Goal: Task Accomplishment & Management: Use online tool/utility

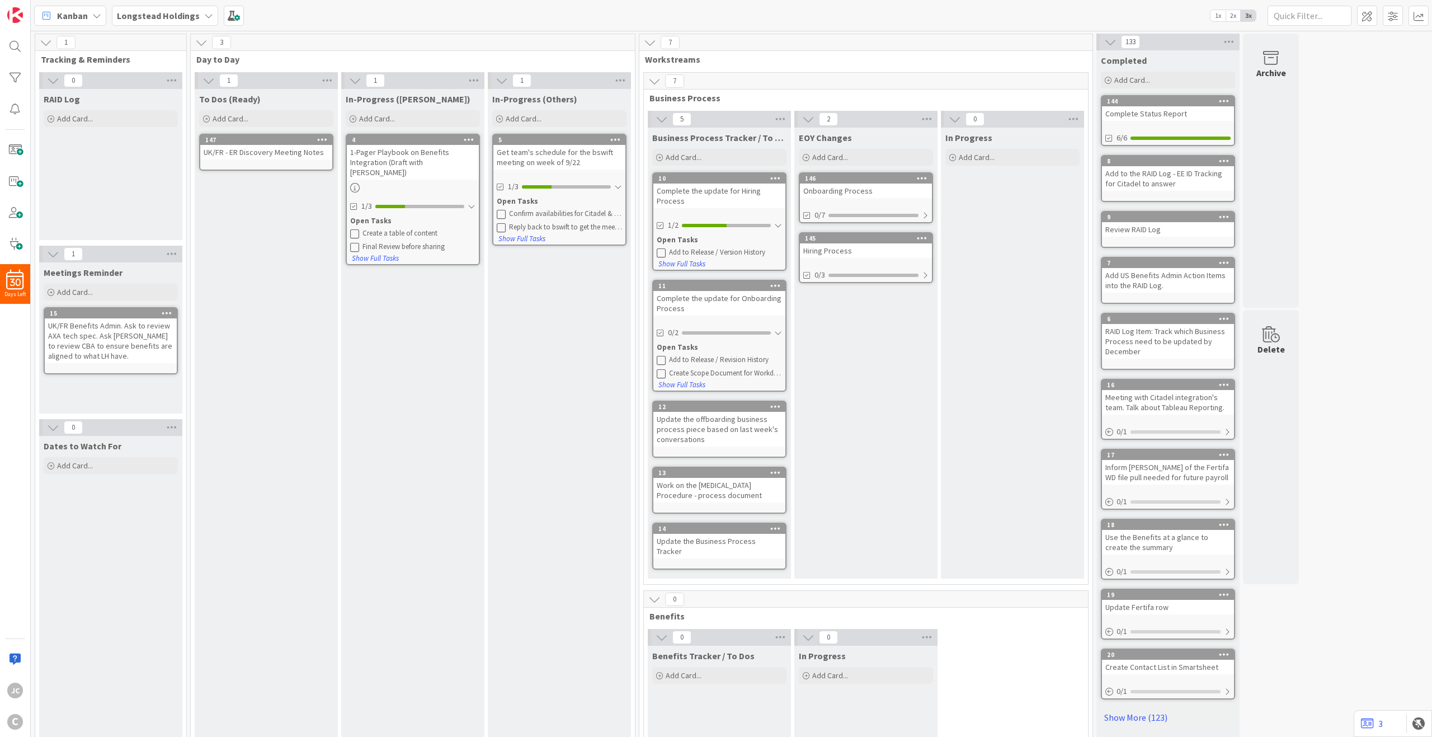
click at [1192, 205] on div "1 Tracking & Reminders 0 RAID Log Add Card... 1 Meetings Reminder Add Card... 1…" at bounding box center [731, 424] width 1397 height 781
click at [313, 55] on span "Day to Day" at bounding box center [408, 59] width 425 height 11
click at [48, 42] on icon at bounding box center [46, 42] width 12 height 12
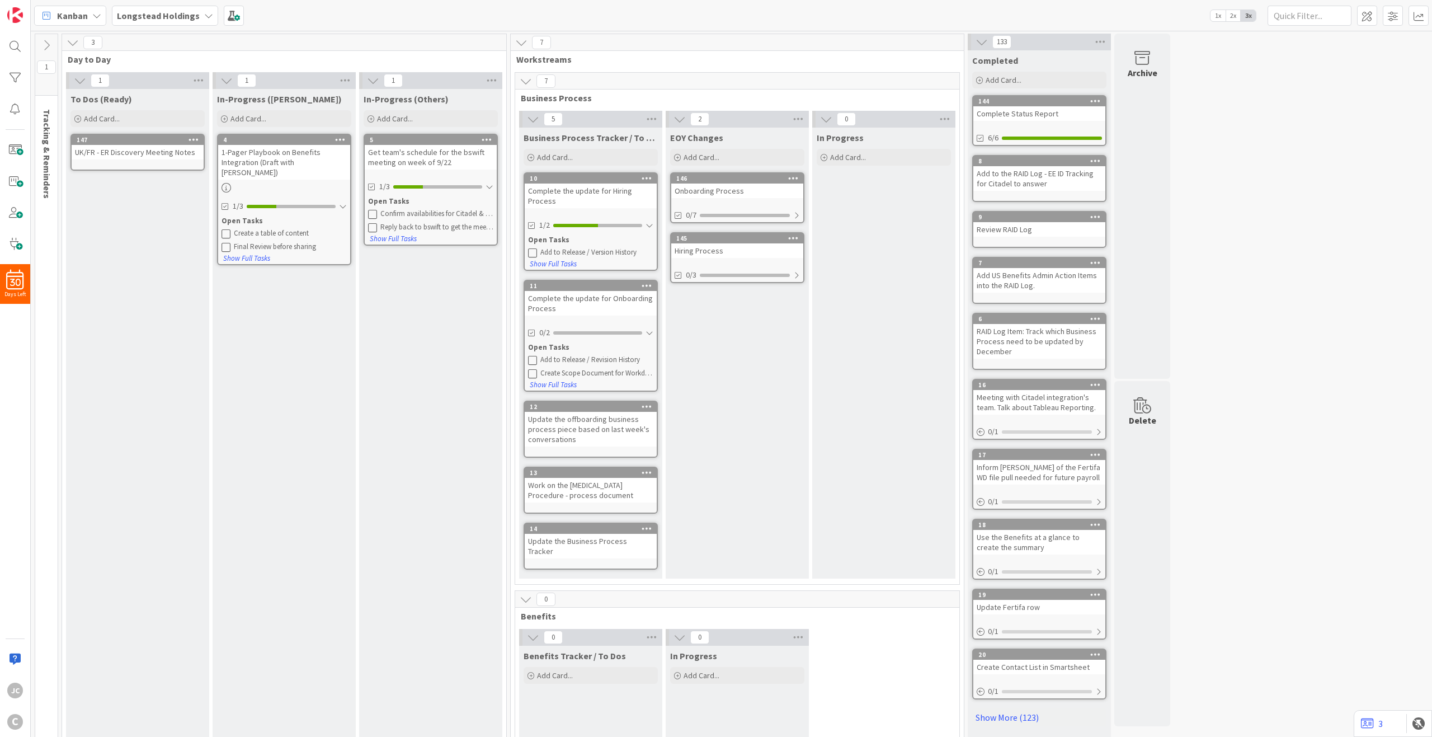
click at [46, 41] on icon at bounding box center [46, 45] width 12 height 12
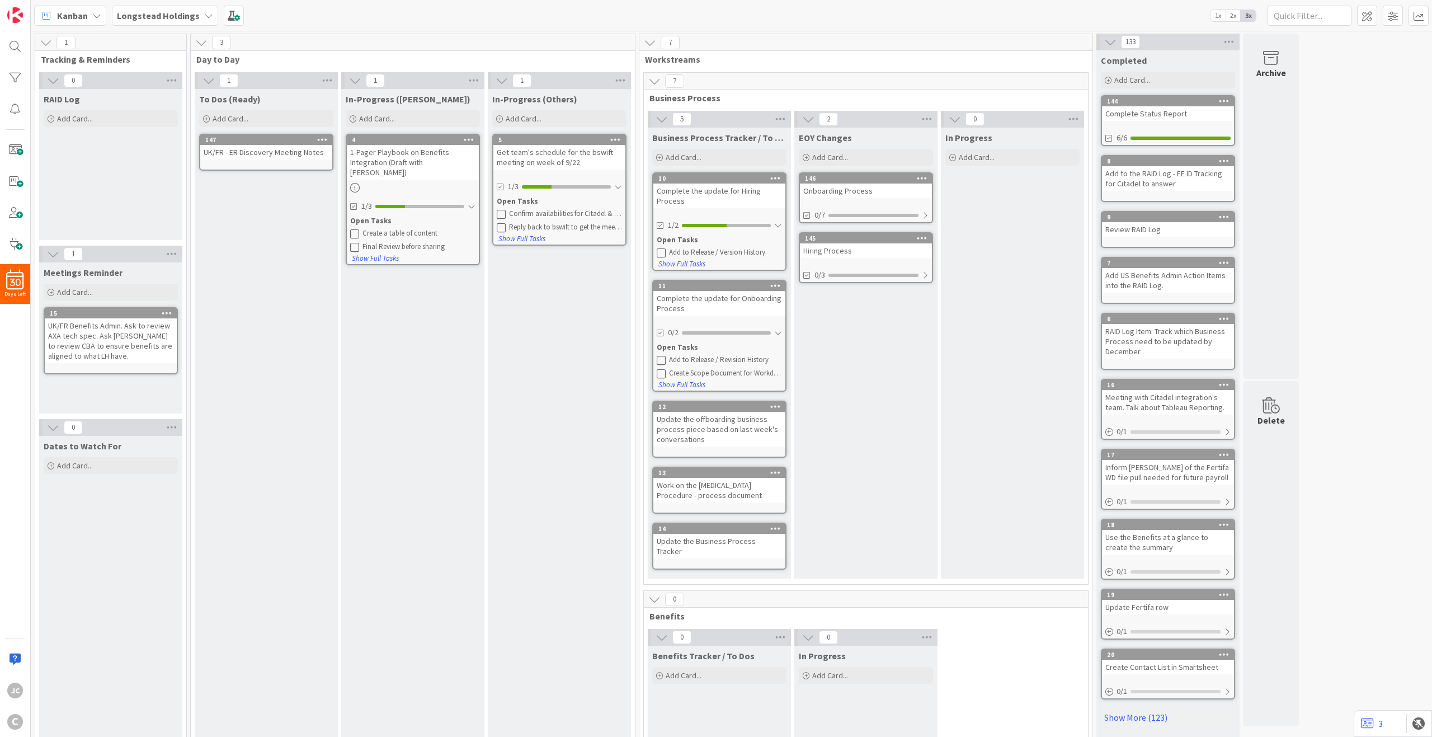
click at [657, 88] on div "7" at bounding box center [866, 81] width 444 height 17
click at [656, 87] on icon at bounding box center [654, 81] width 12 height 12
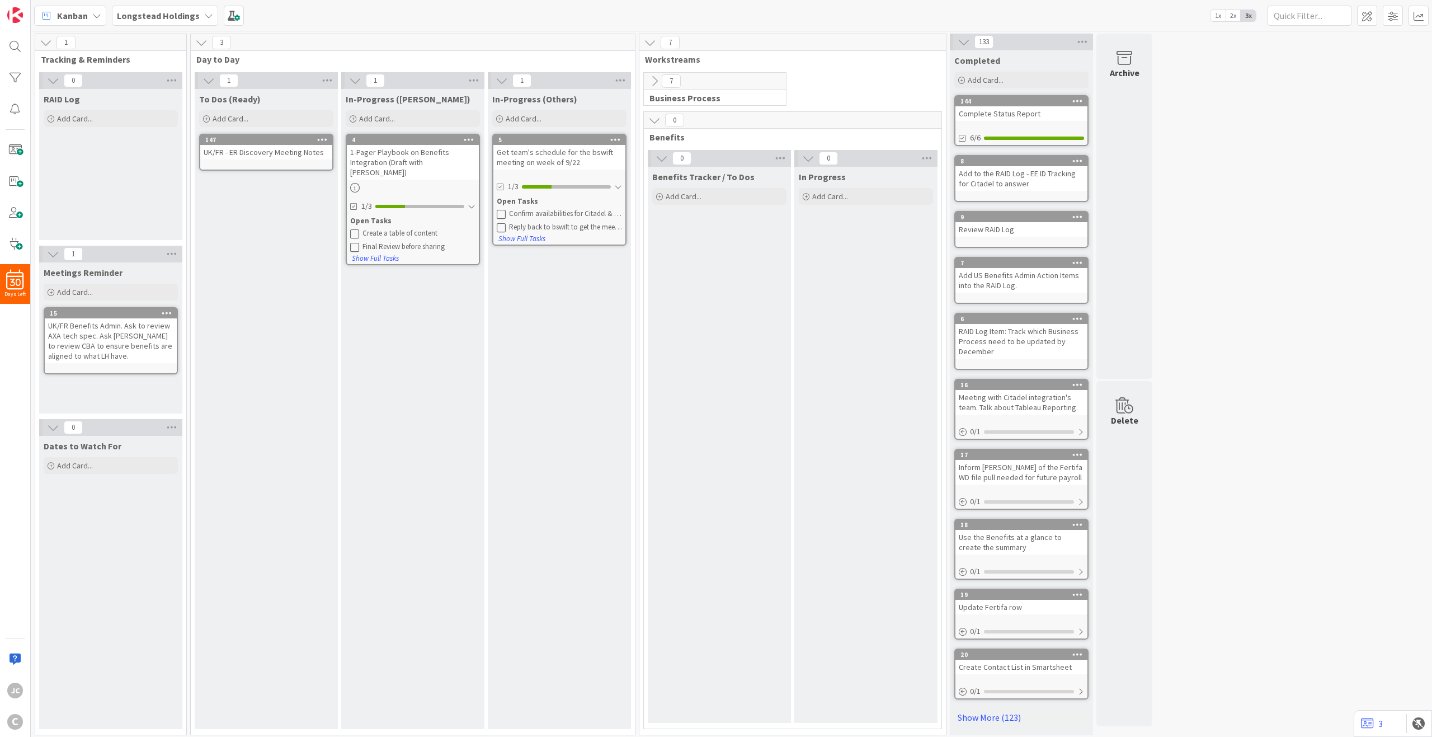
click at [653, 119] on icon at bounding box center [654, 120] width 12 height 12
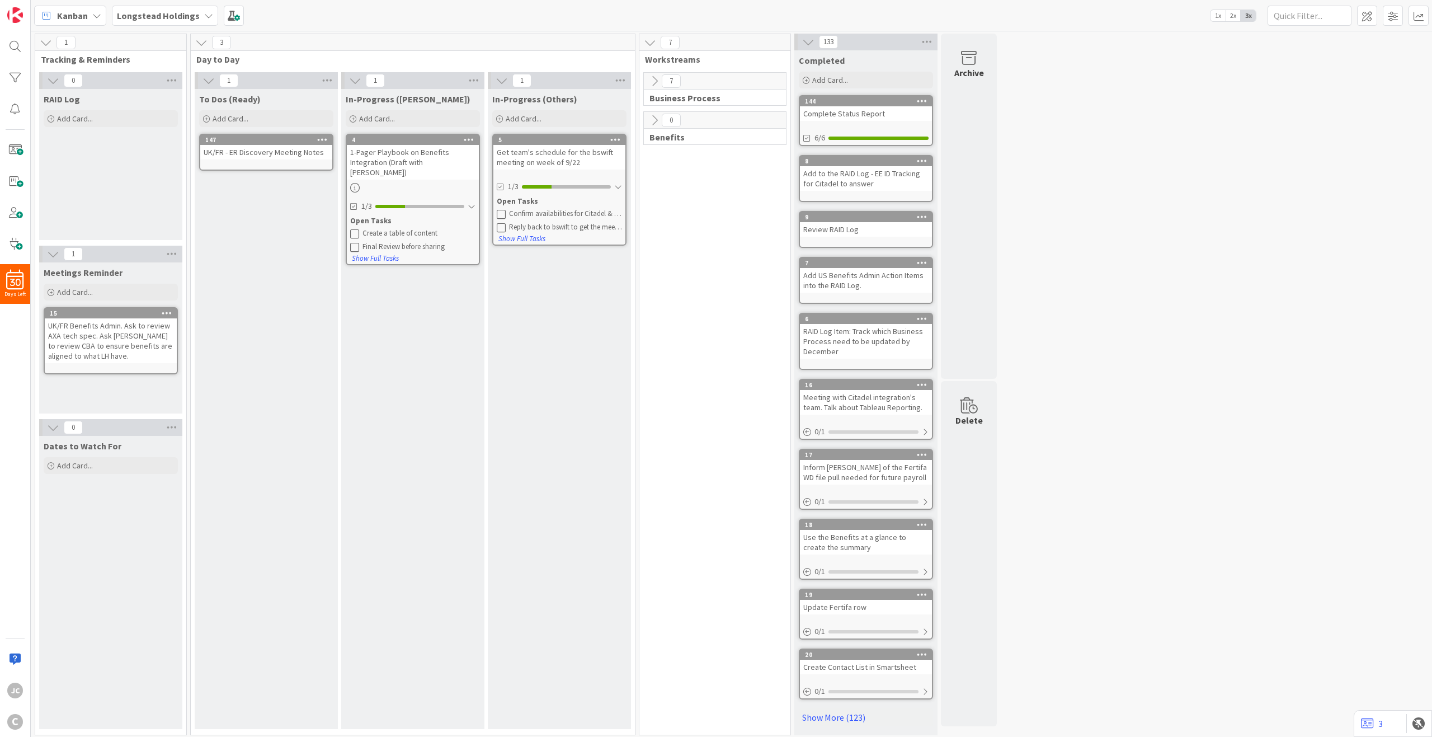
click at [653, 119] on icon at bounding box center [654, 120] width 12 height 12
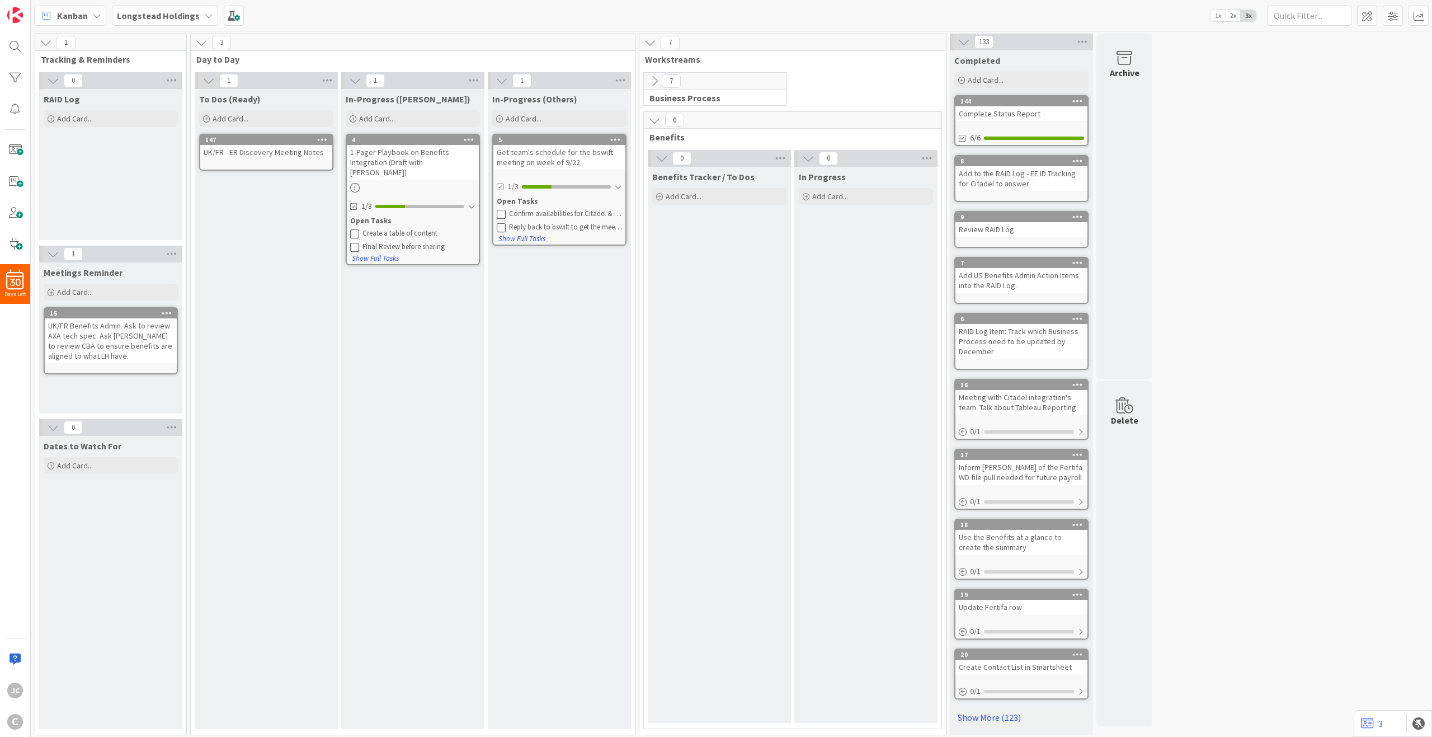
click at [655, 83] on icon at bounding box center [654, 81] width 12 height 12
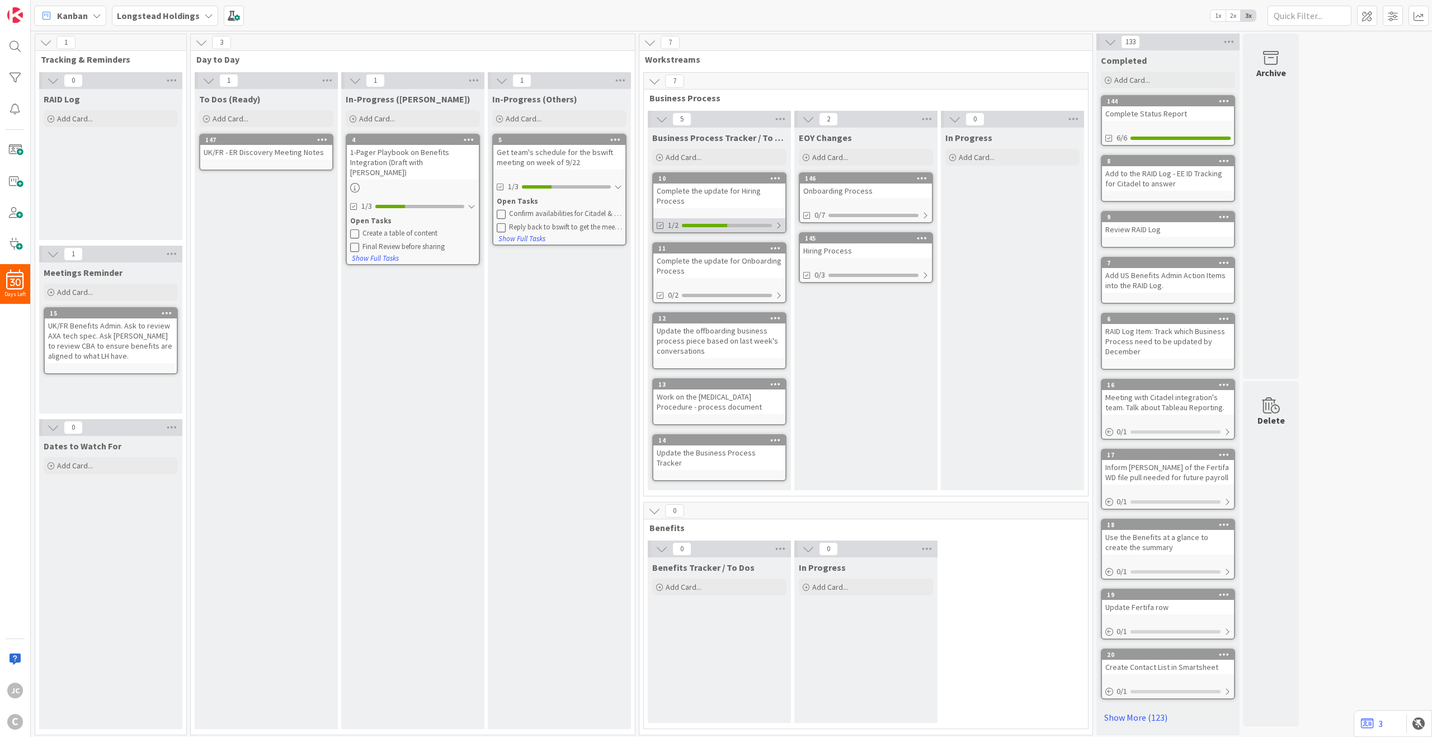
click at [775, 229] on div at bounding box center [778, 225] width 7 height 9
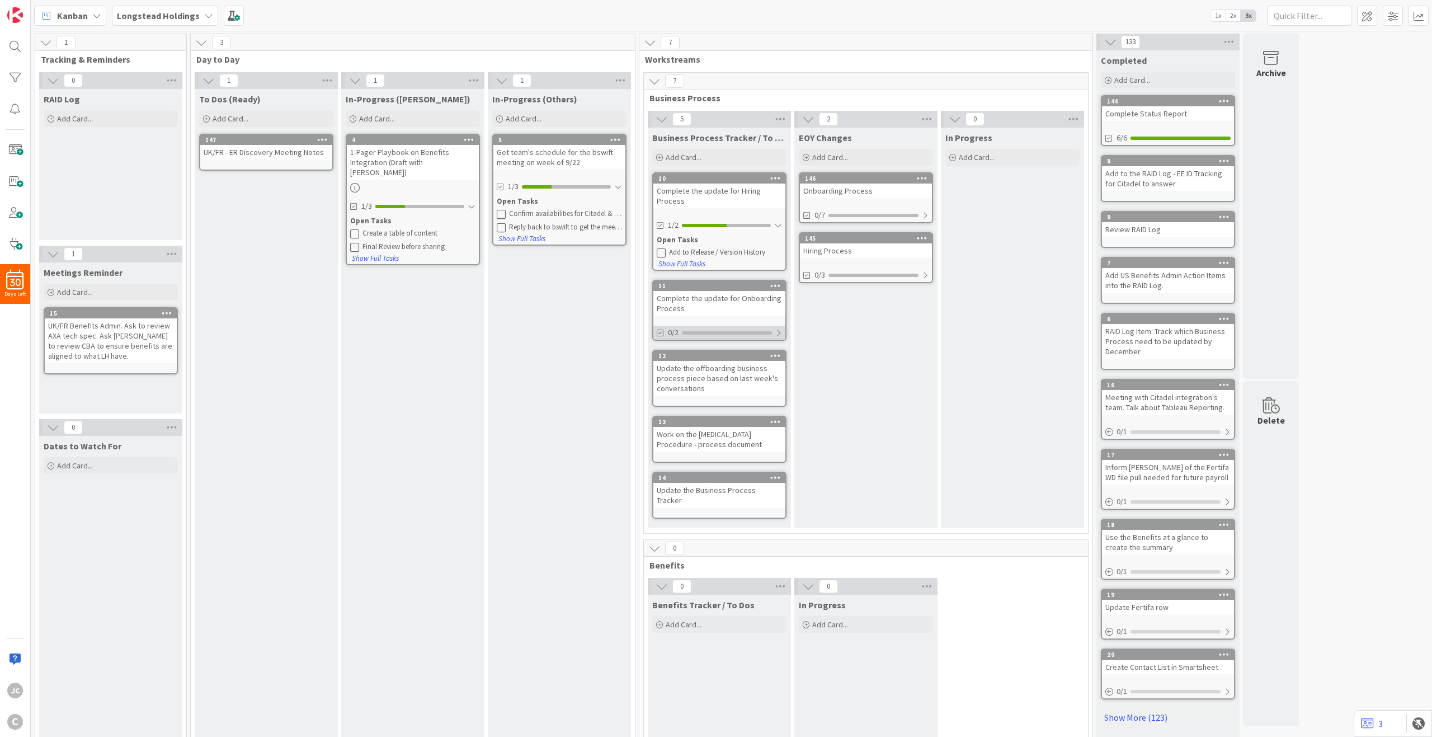
click at [780, 329] on div at bounding box center [778, 332] width 7 height 9
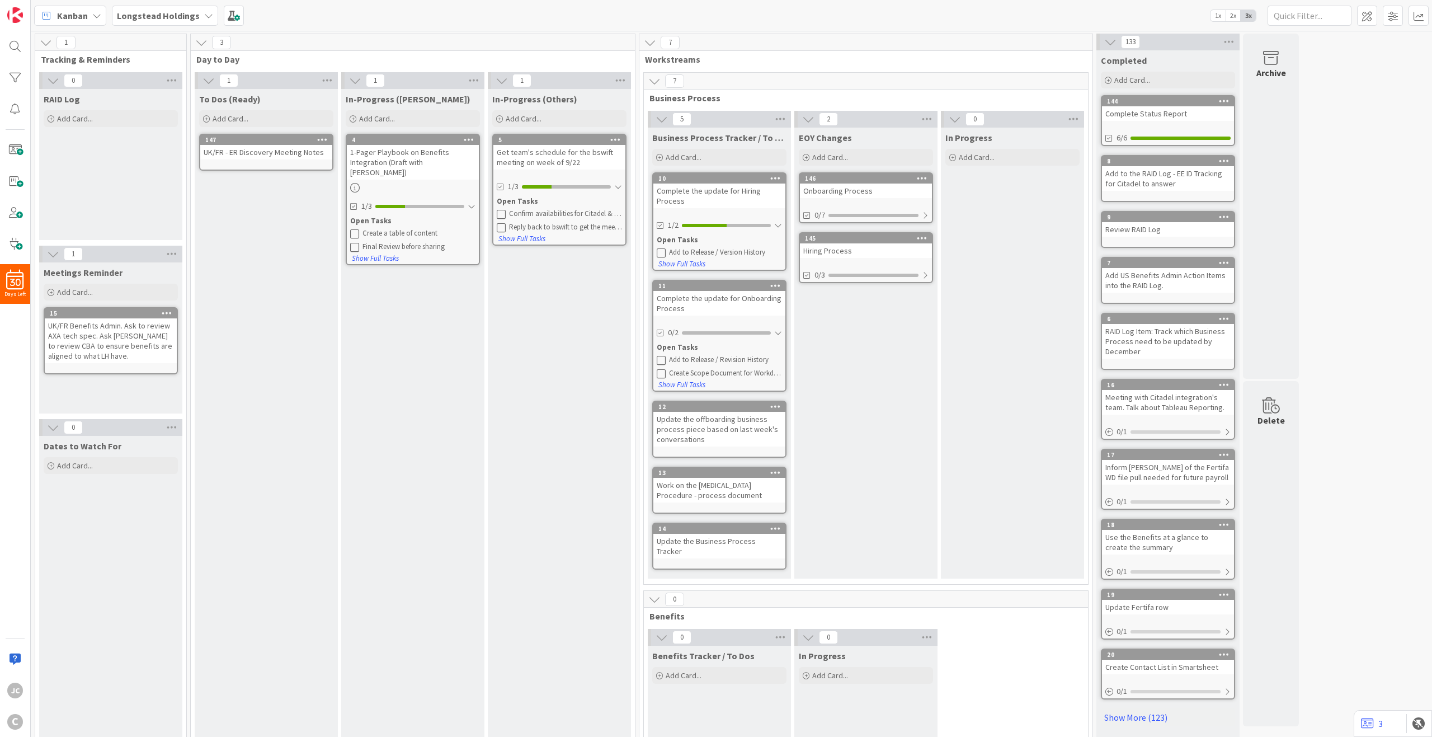
click at [834, 139] on span "EOY Changes" at bounding box center [825, 137] width 53 height 11
click at [821, 139] on span "EOY Changes" at bounding box center [825, 137] width 53 height 11
click at [845, 135] on span "EOY Changes" at bounding box center [825, 137] width 53 height 11
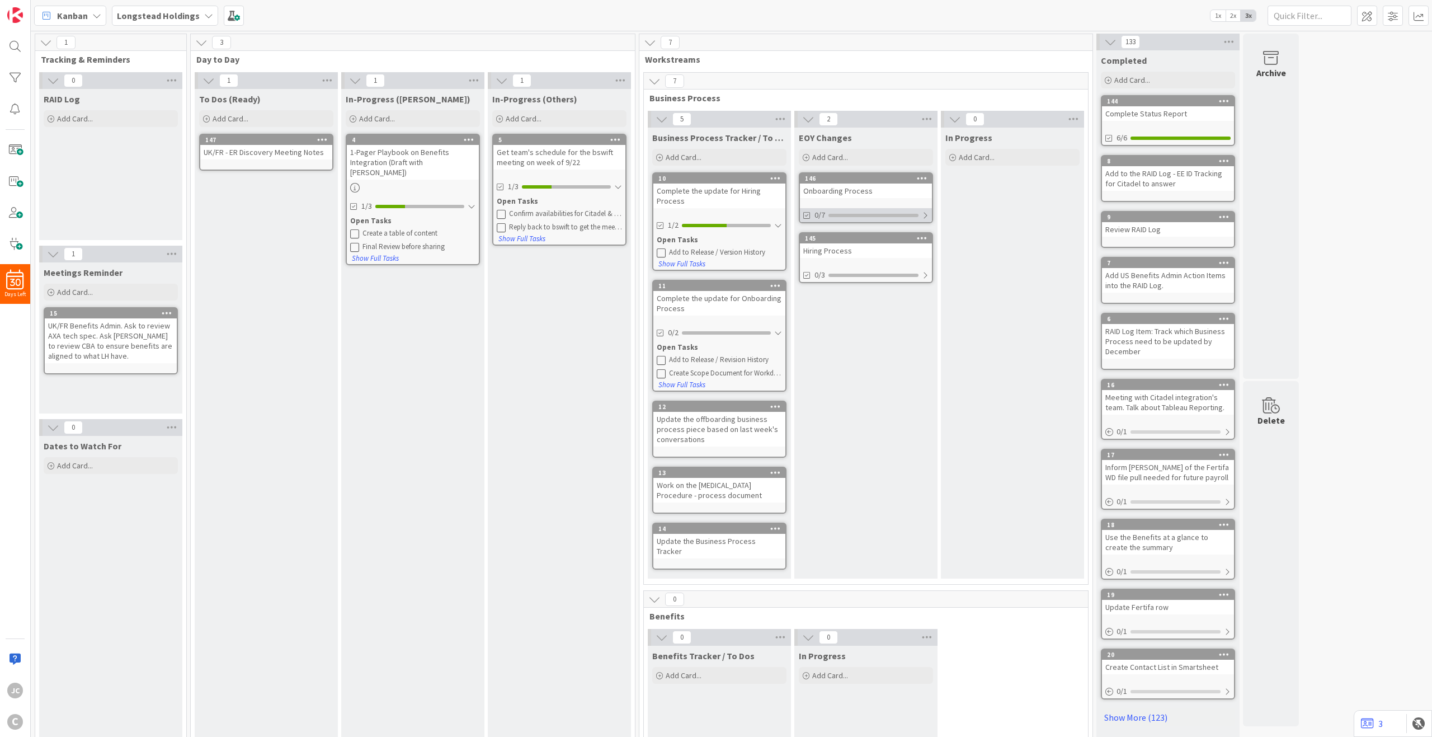
click at [921, 214] on div "0/7" at bounding box center [866, 215] width 132 height 14
click at [835, 191] on div "Onboarding Process" at bounding box center [866, 190] width 132 height 15
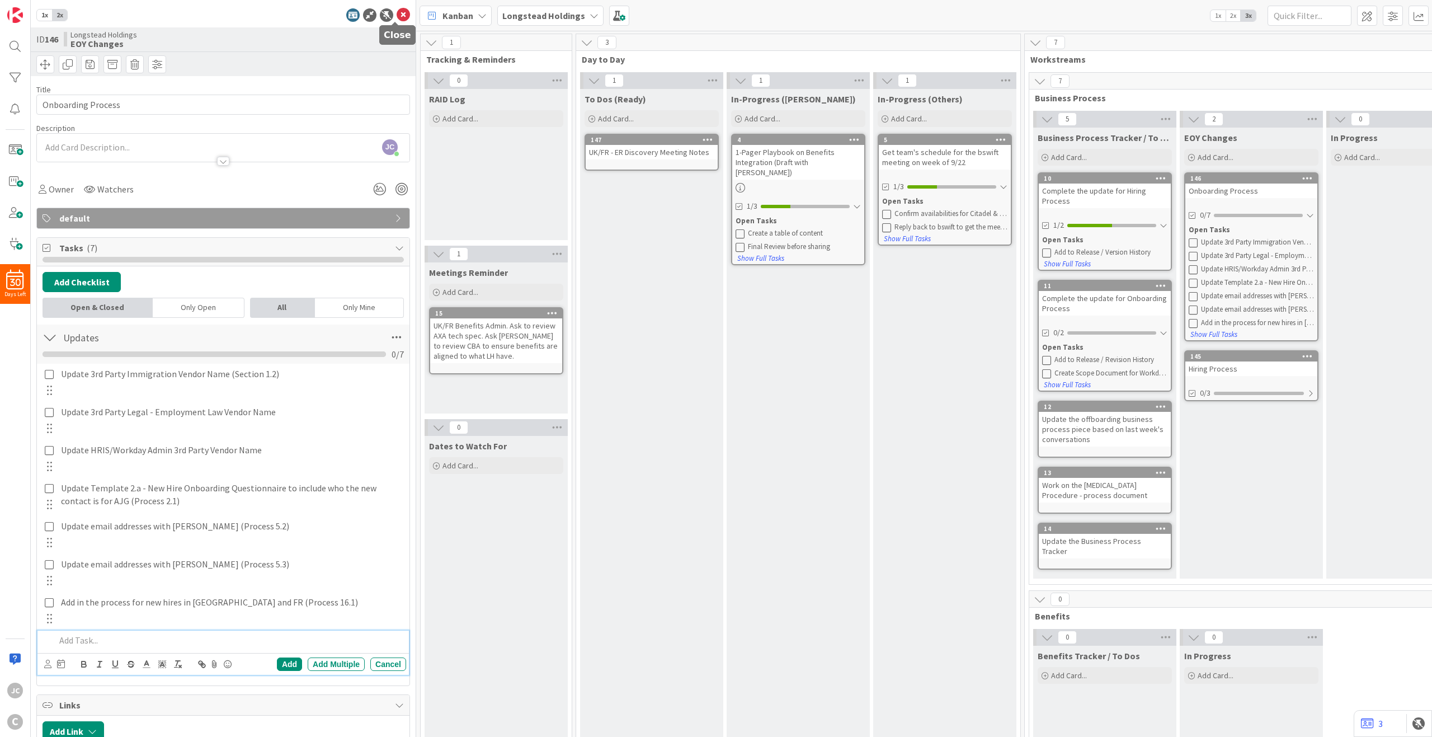
click at [397, 12] on icon at bounding box center [403, 14] width 13 height 13
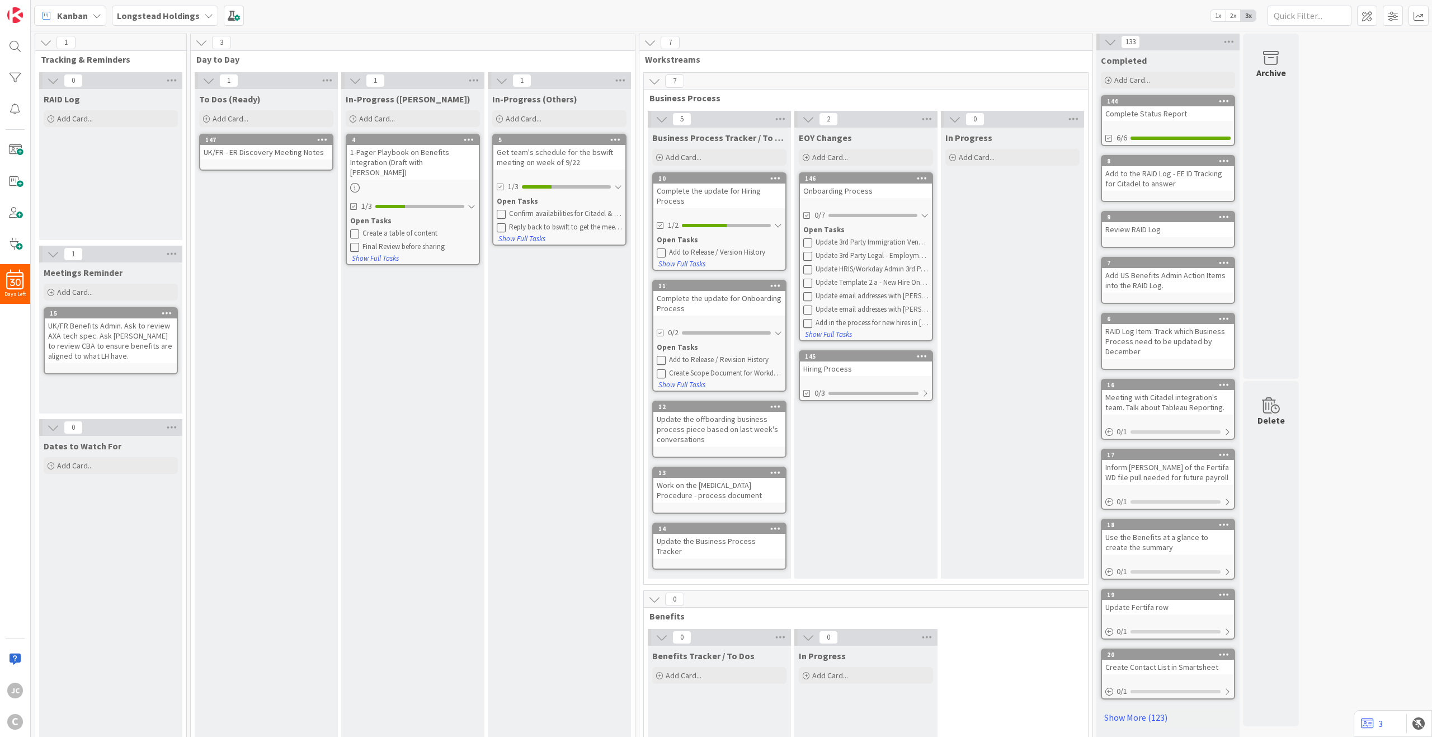
click at [935, 437] on div "EOY Changes Add Card... 146 Onboarding Process 0/7 Open Tasks Update 3rd Party …" at bounding box center [865, 353] width 143 height 451
click at [729, 594] on div "Add Card..." at bounding box center [719, 675] width 134 height 17
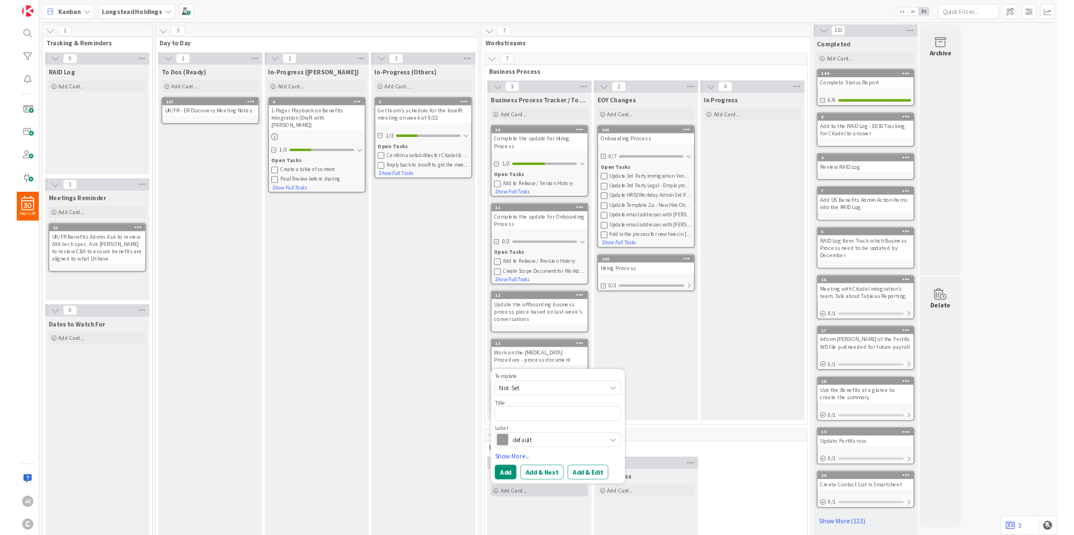
scroll to position [4, 0]
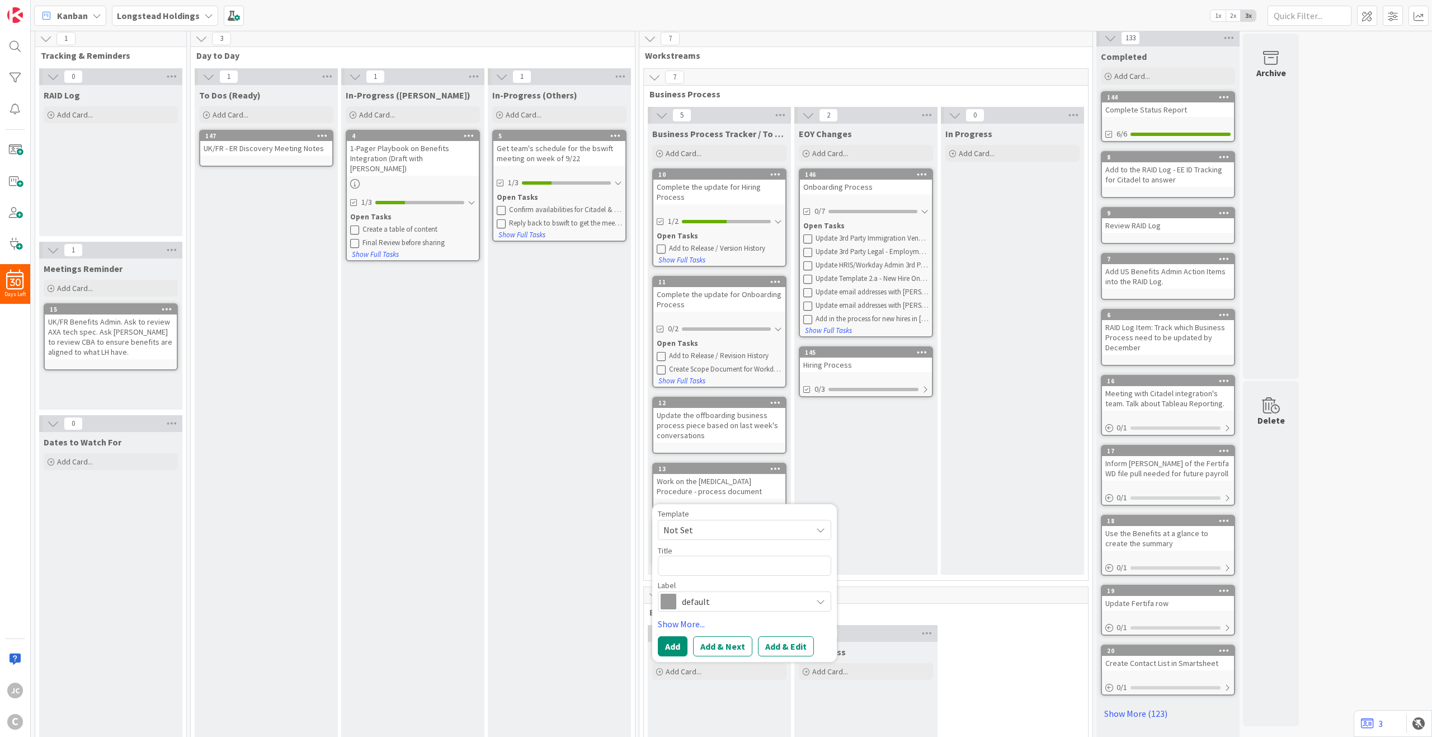
click at [605, 531] on div "In-Progress (Others) Add Card... 5 Get team's schedule for the bswift meeting o…" at bounding box center [559, 442] width 143 height 714
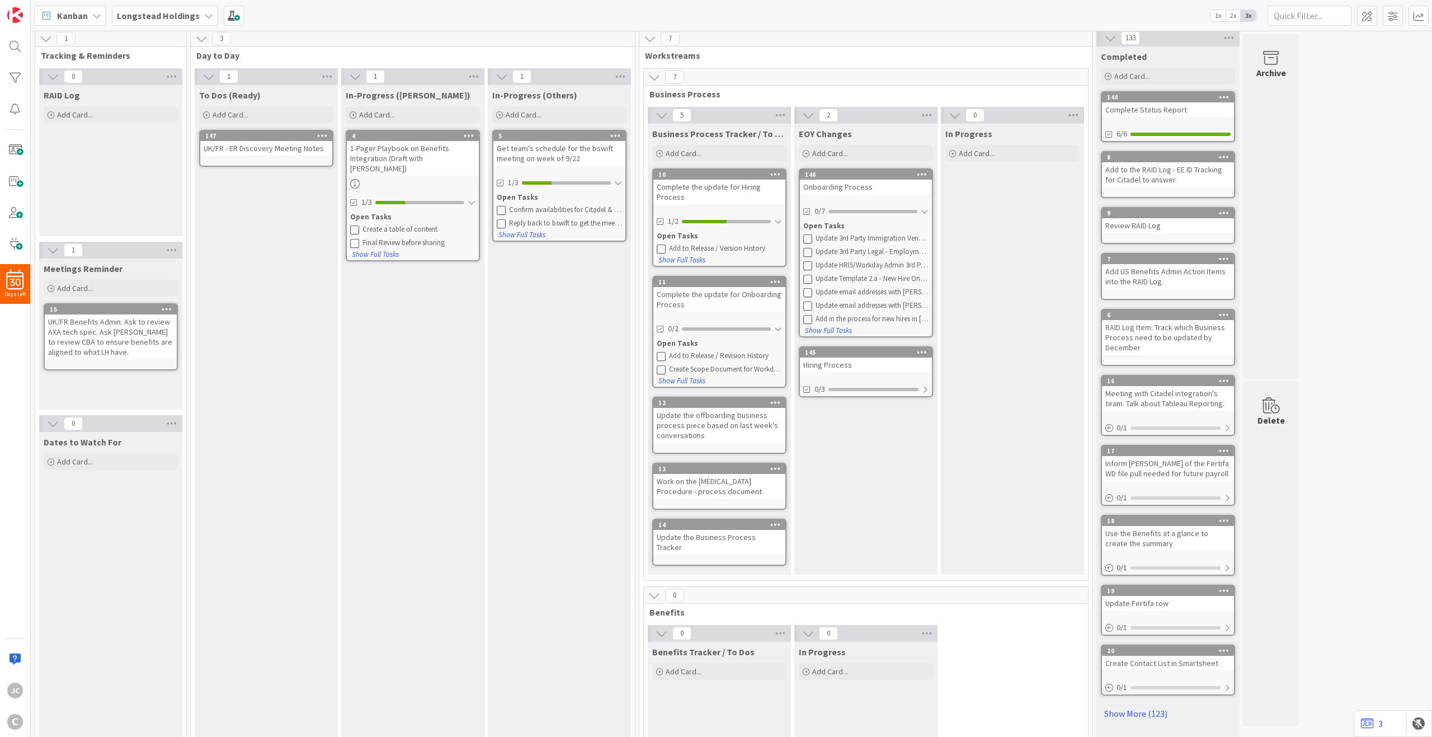
click at [654, 78] on icon at bounding box center [654, 77] width 12 height 12
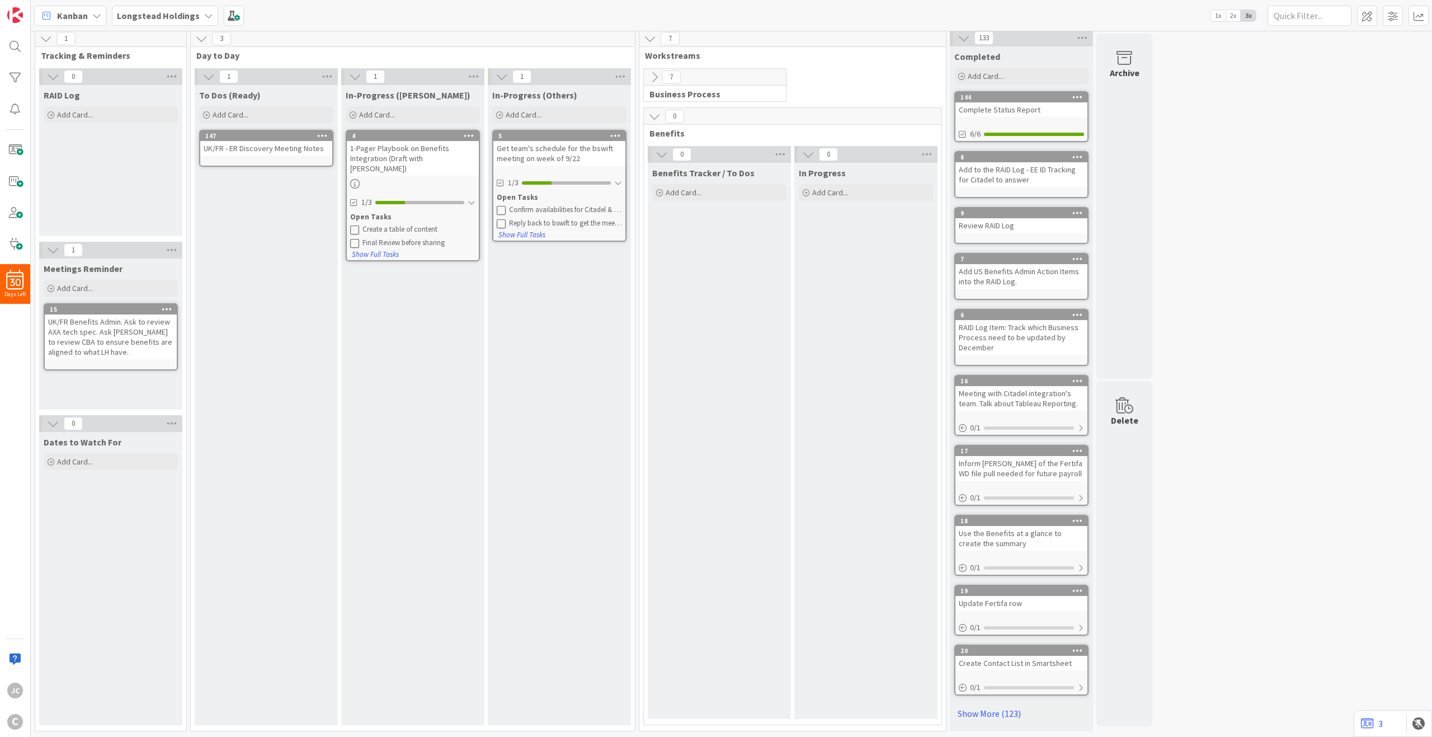
click at [654, 78] on icon at bounding box center [654, 77] width 12 height 12
